Goal: Find contact information: Find contact information

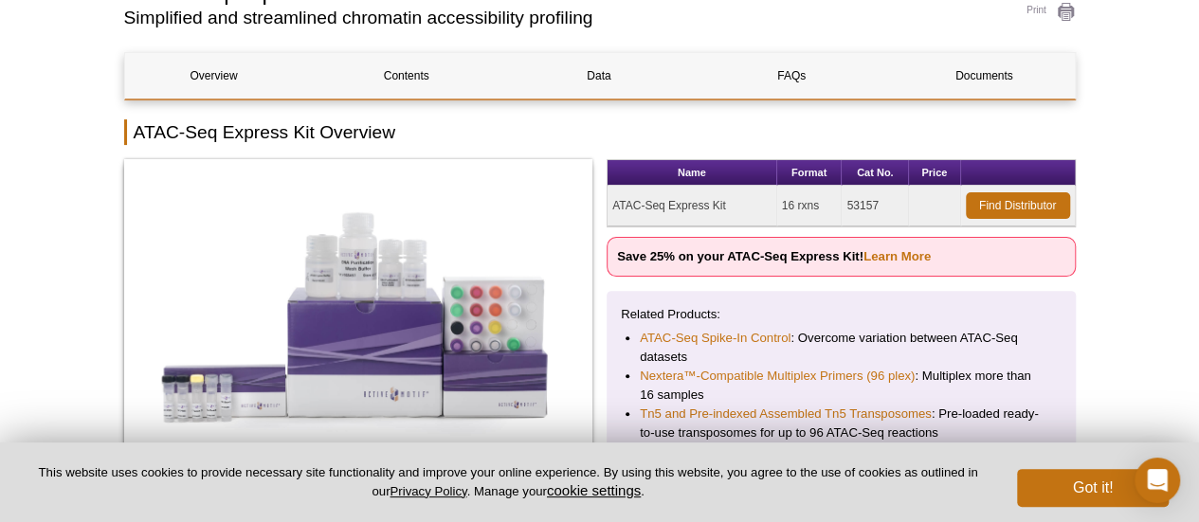
scroll to position [161, 0]
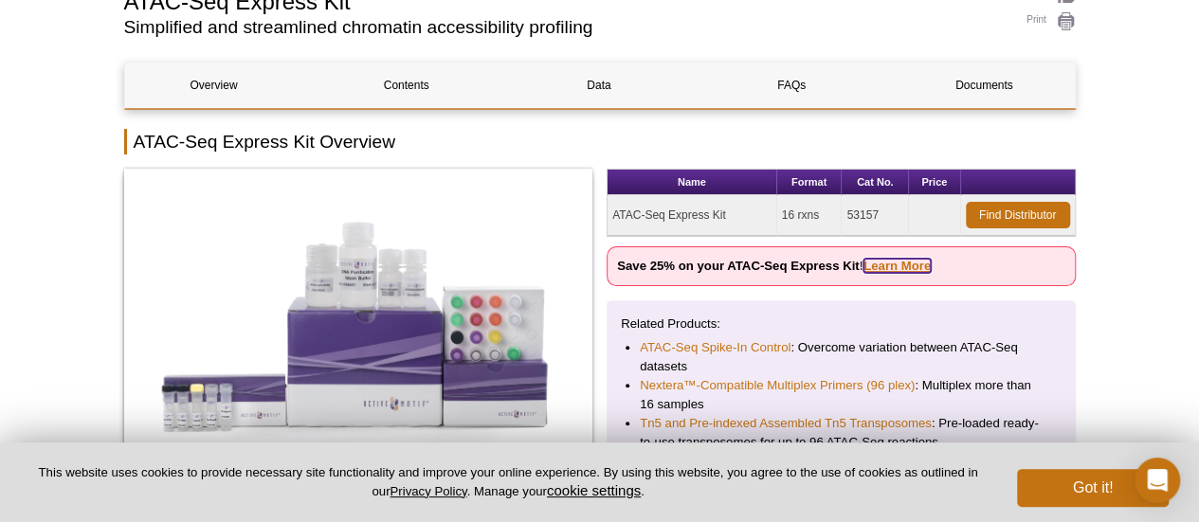
click at [894, 262] on link "Learn More" at bounding box center [896, 266] width 67 height 14
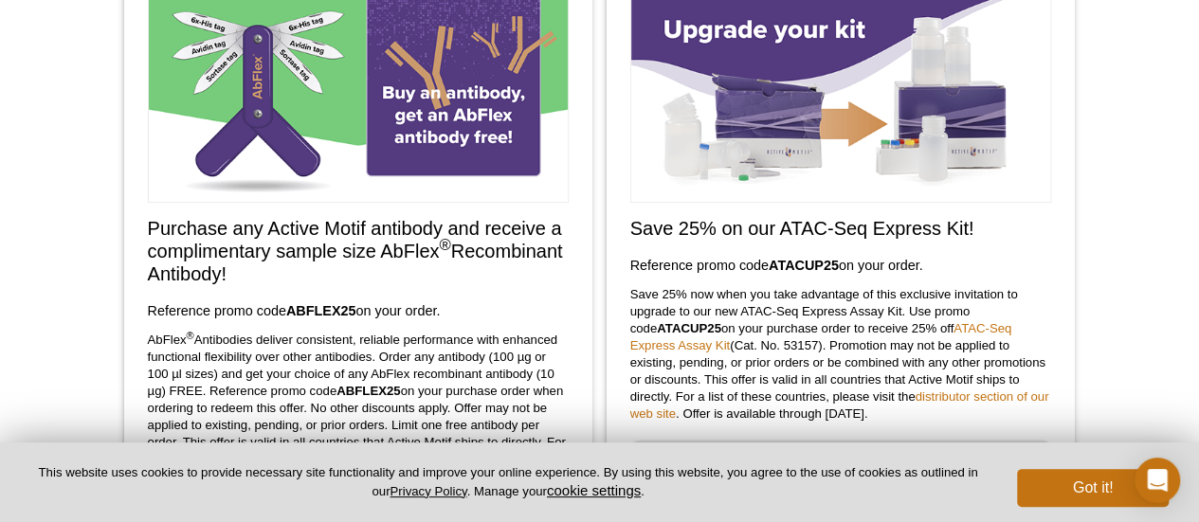
scroll to position [379, 0]
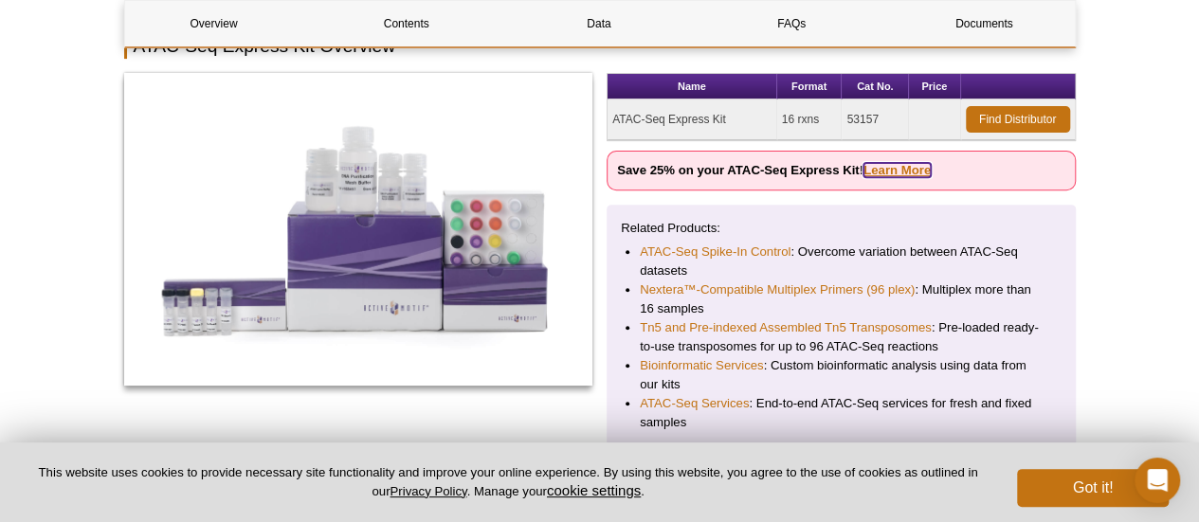
click at [896, 168] on link "Learn More" at bounding box center [896, 170] width 67 height 14
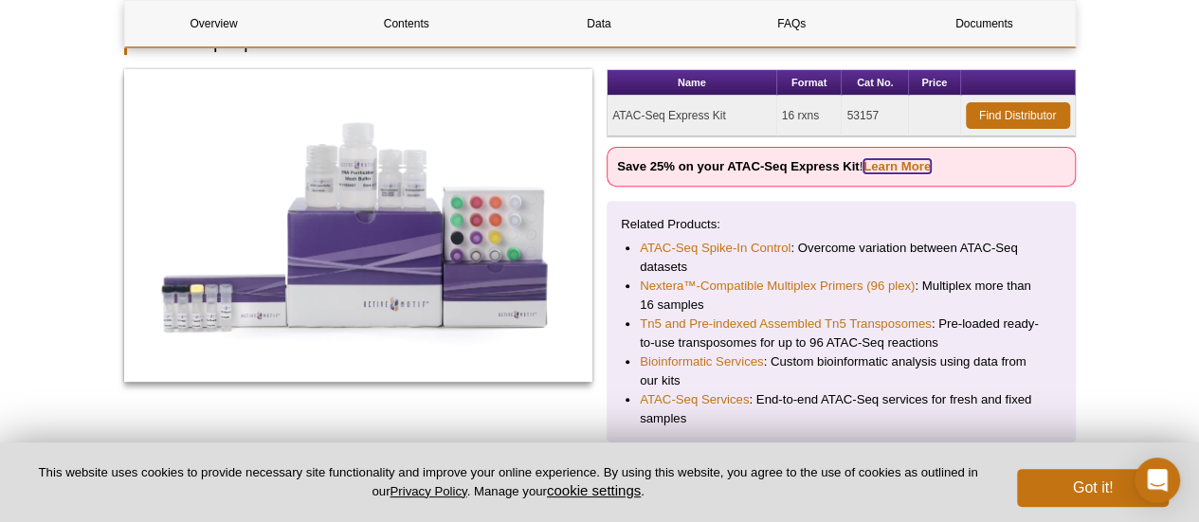
scroll to position [256, 0]
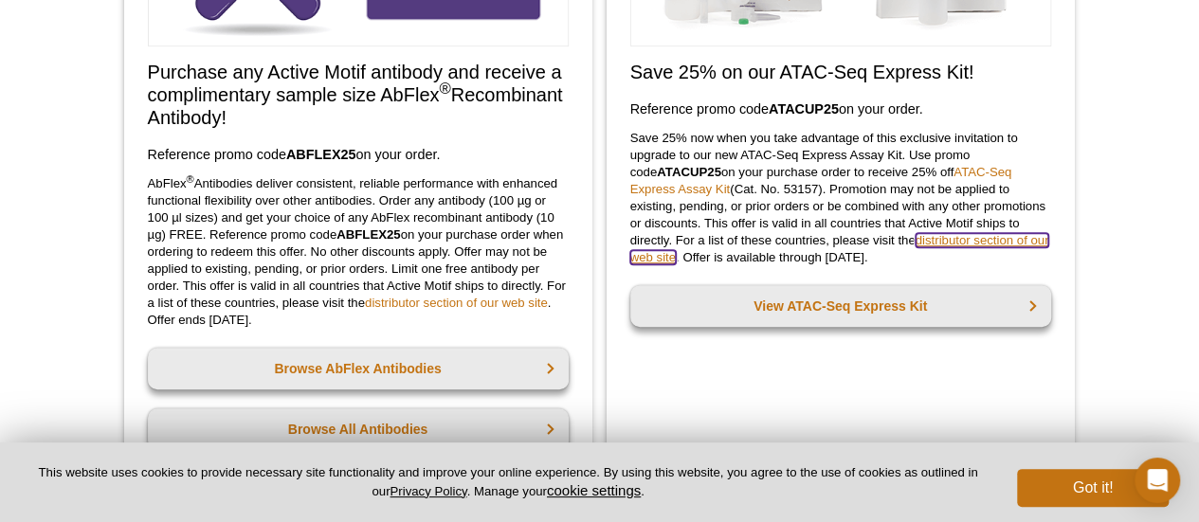
click at [940, 242] on link "distributor section of our web site" at bounding box center [839, 248] width 419 height 31
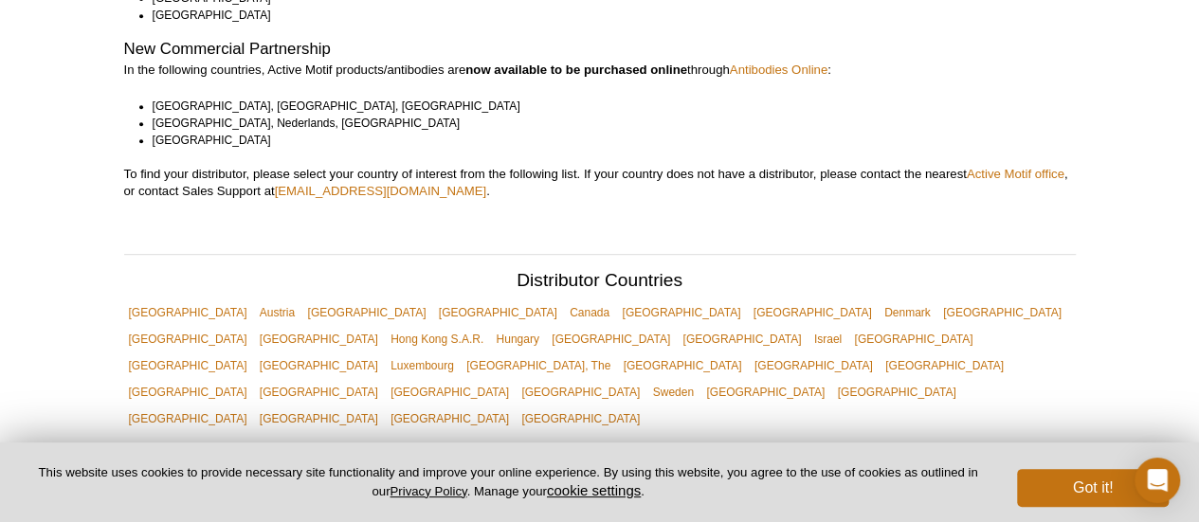
scroll to position [474, 0]
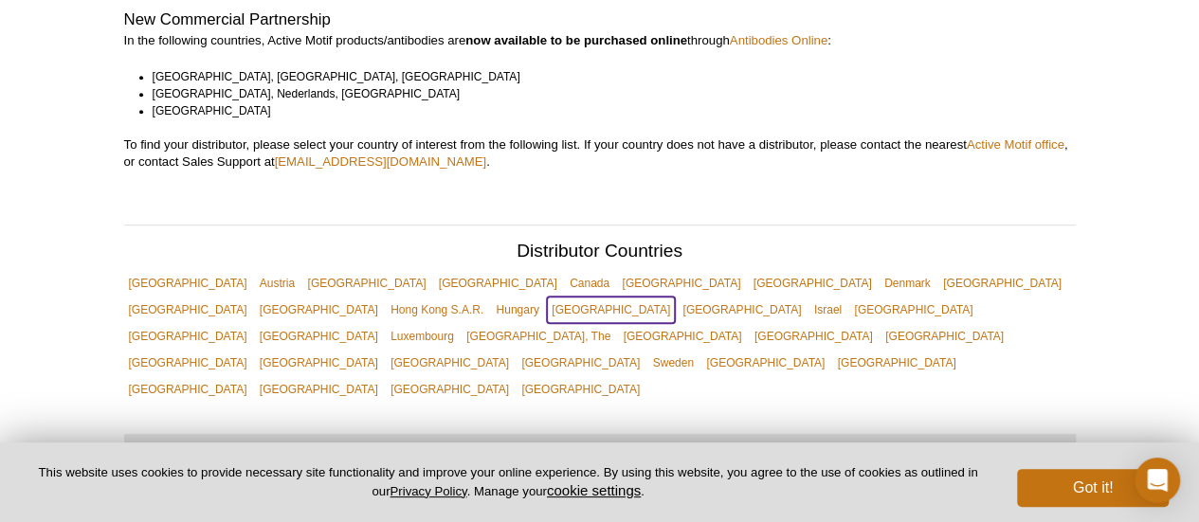
click at [675, 297] on link "[GEOGRAPHIC_DATA]" at bounding box center [611, 310] width 128 height 27
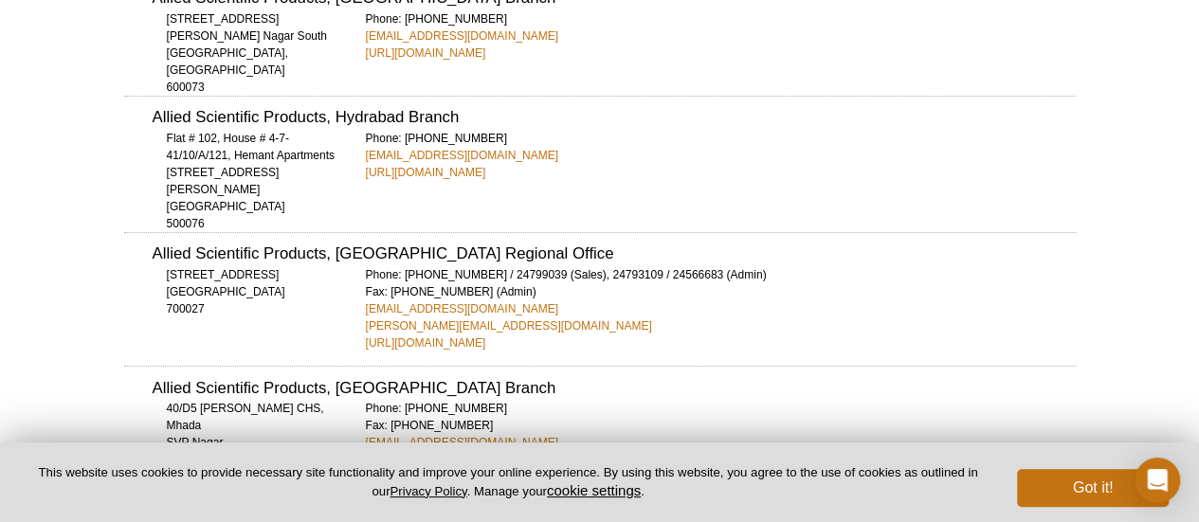
scroll to position [3624, 0]
